Goal: Check status

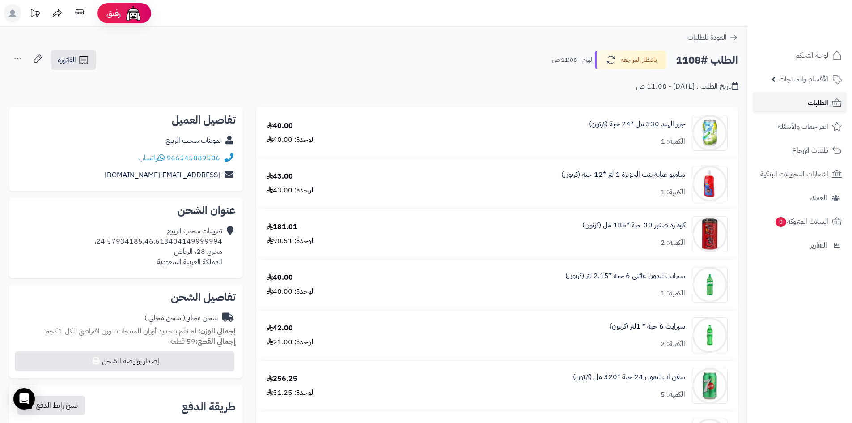
click at [826, 104] on span "الطلبات" at bounding box center [818, 103] width 21 height 13
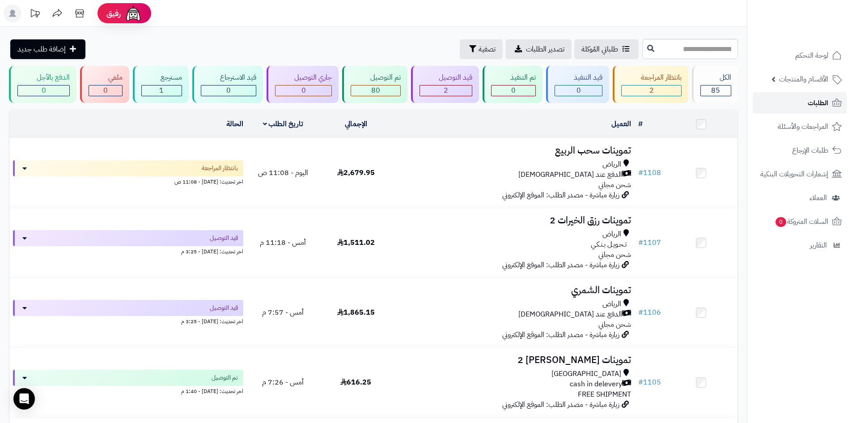
click at [815, 107] on span "الطلبات" at bounding box center [818, 103] width 21 height 13
